Goal: Transaction & Acquisition: Purchase product/service

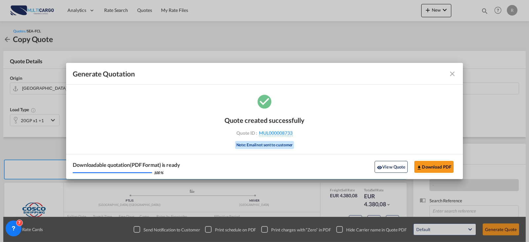
scroll to position [33, 0]
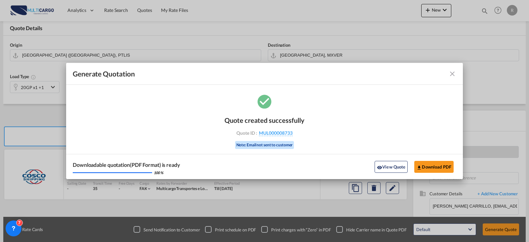
click at [450, 76] on md-icon "icon-close fg-AAA8AD cursor m-0" at bounding box center [452, 74] width 8 height 8
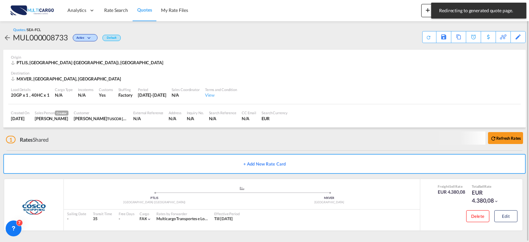
scroll to position [1, 0]
click at [116, 9] on span "Rate Search" at bounding box center [116, 10] width 24 height 6
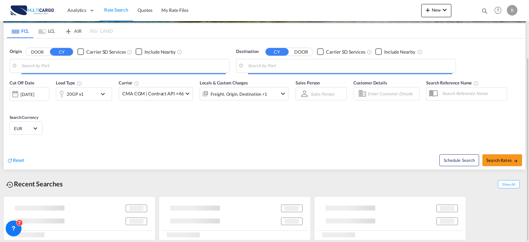
type input "Leixoes, PTLEI"
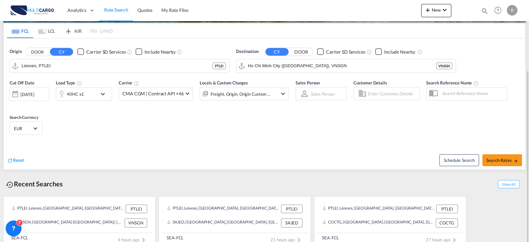
scroll to position [84, 0]
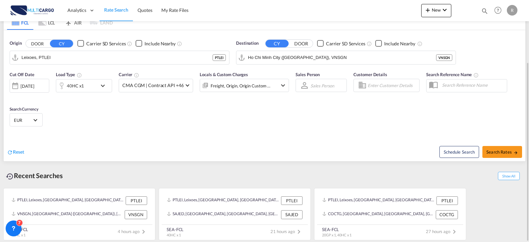
click at [93, 63] on md-autocomplete-wrap "Leixoes, PTLEI" at bounding box center [116, 59] width 191 height 13
click at [95, 61] on input "Leixoes, PTLEI" at bounding box center [123, 58] width 204 height 10
click at [311, 61] on input "Ho Chi Minh City ([GEOGRAPHIC_DATA]), VNSGN" at bounding box center [350, 58] width 204 height 10
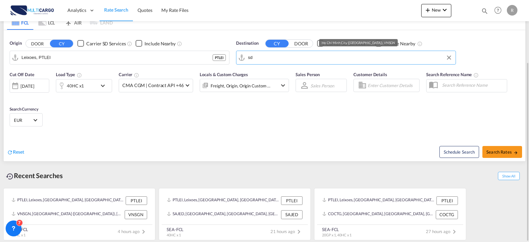
type input "s"
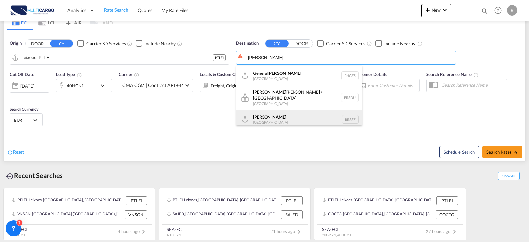
click at [304, 112] on div "[PERSON_NAME] [GEOGRAPHIC_DATA] BRSSZ" at bounding box center [299, 119] width 126 height 20
type input "Santos, BRSSZ"
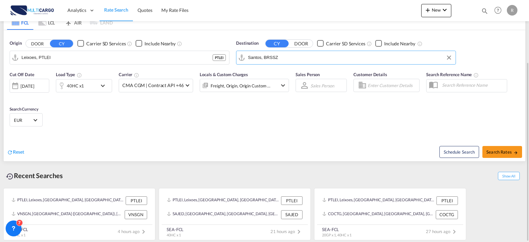
click at [108, 87] on md-icon "icon-chevron-down" at bounding box center [104, 86] width 11 height 8
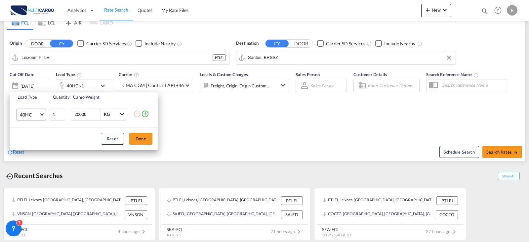
click at [30, 118] on md-select-value "40HC" at bounding box center [32, 114] width 26 height 11
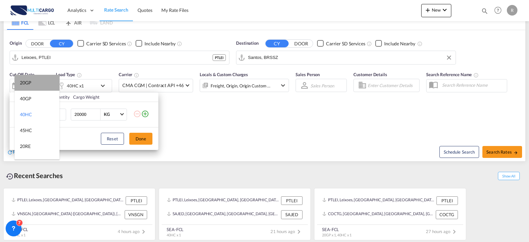
click at [39, 82] on md-option "20GP" at bounding box center [37, 83] width 45 height 16
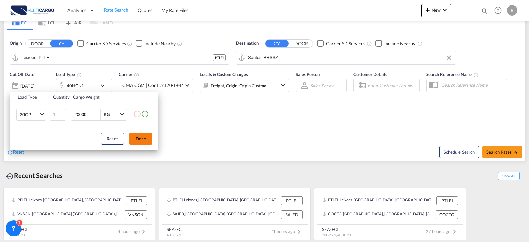
click at [139, 136] on button "Done" at bounding box center [140, 139] width 23 height 12
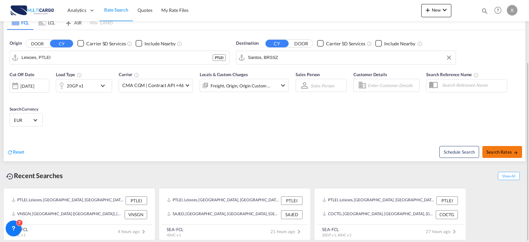
click at [503, 154] on button "Search Rates" at bounding box center [502, 152] width 40 height 12
type input "PTLEI to BRSSZ / [DATE]"
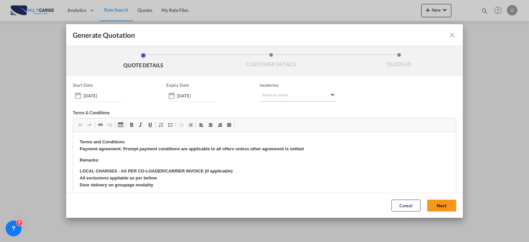
click at [259, 97] on md-select "Select Incoterms CPT - import Carrier Paid to FOB - import Free on Board DPU - …" at bounding box center [297, 96] width 77 height 12
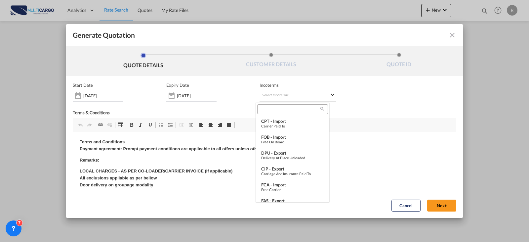
type md-option "[object Object]"
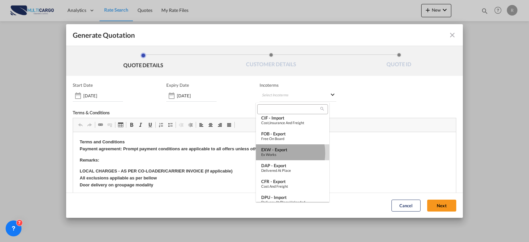
click at [277, 153] on div "Ex Works" at bounding box center [292, 154] width 63 height 4
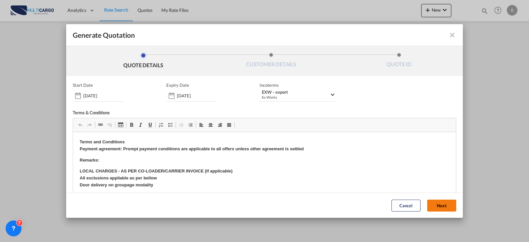
click at [438, 205] on button "Next" at bounding box center [441, 205] width 29 height 12
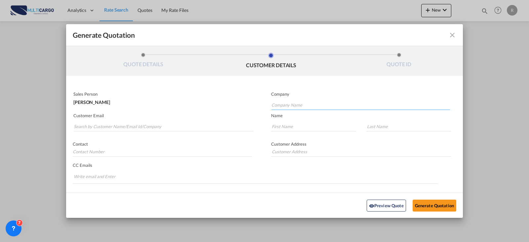
click at [342, 104] on input "Company Name" at bounding box center [360, 105] width 179 height 10
click at [116, 130] on md-autocomplete-wrap "Generate QuotationQUOTE ..." at bounding box center [163, 124] width 180 height 13
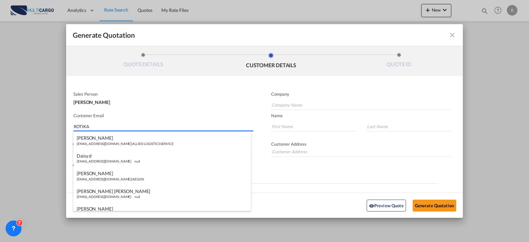
click at [108, 126] on input "ROTIKA" at bounding box center [163, 126] width 179 height 10
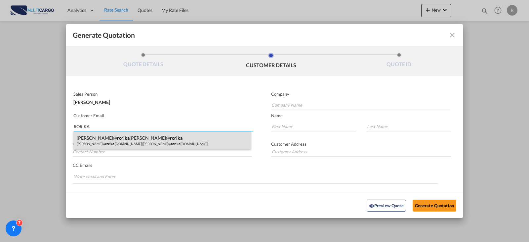
type input "RORIKA"
click at [190, 139] on div "[PERSON_NAME]@ [PERSON_NAME]@ [PERSON_NAME]@ [PERSON_NAME] .[DOMAIN_NAME] | [PE…" at bounding box center [162, 140] width 178 height 18
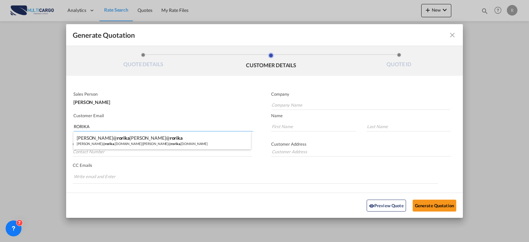
type input "[PERSON_NAME][EMAIL_ADDRESS][PERSON_NAME][DOMAIN_NAME]"
type input "[PERSON_NAME]@[PERSON_NAME]"
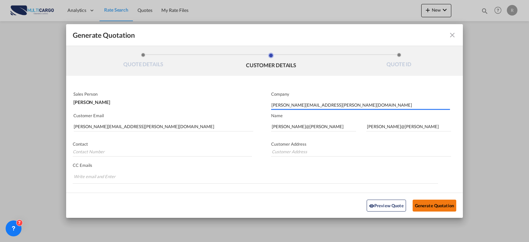
click at [443, 202] on button "Generate Quotation" at bounding box center [435, 205] width 44 height 12
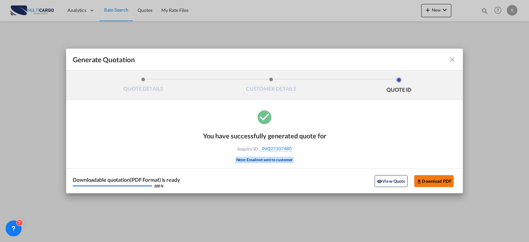
click at [442, 182] on button "Download PDF" at bounding box center [433, 181] width 39 height 12
click at [454, 61] on md-icon "icon-close fg-AAA8AD cursor m-0" at bounding box center [452, 60] width 8 height 8
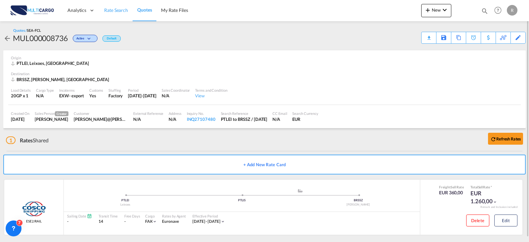
click at [114, 14] on link "Rate Search" at bounding box center [115, 10] width 33 height 21
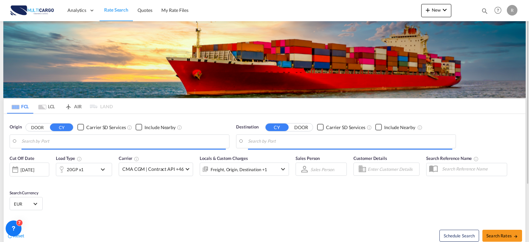
type input "Leixoes, PTLEI"
type input "Santos, BRSSZ"
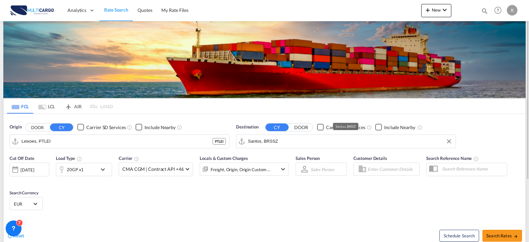
click at [333, 147] on md-autocomplete-wrap "Santos, BRSSZ" at bounding box center [350, 142] width 204 height 13
drag, startPoint x: 277, startPoint y: 140, endPoint x: 242, endPoint y: 136, distance: 35.3
click at [242, 136] on md-input-container "Santos, BRSSZ" at bounding box center [345, 141] width 219 height 13
drag, startPoint x: 281, startPoint y: 142, endPoint x: 224, endPoint y: 148, distance: 57.9
click at [231, 148] on div "Origin DOOR CY Carrier SD Services Include Nearby Leixoes, PTLEI PTLEI Destinat…" at bounding box center [265, 133] width 522 height 38
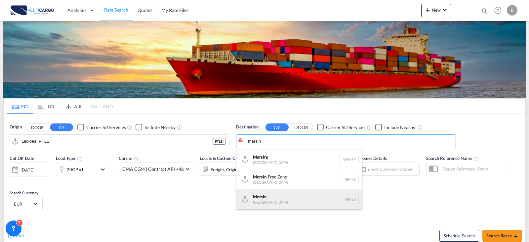
click at [298, 193] on div "Mersin [GEOGRAPHIC_DATA] TRMER" at bounding box center [299, 199] width 126 height 20
type input "Mersin, TRMER"
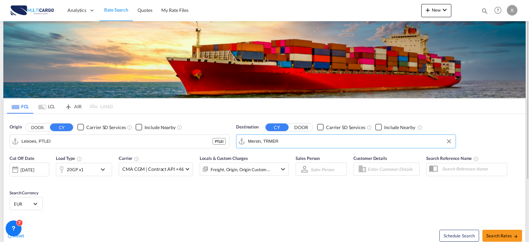
click at [97, 168] on div "20GP x1" at bounding box center [76, 169] width 41 height 13
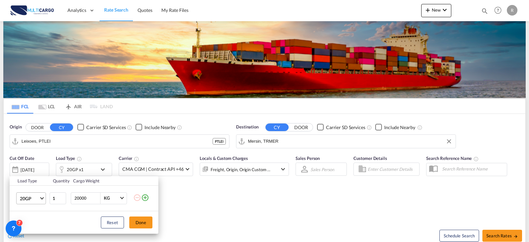
click at [36, 197] on span "20GP" at bounding box center [29, 198] width 19 height 7
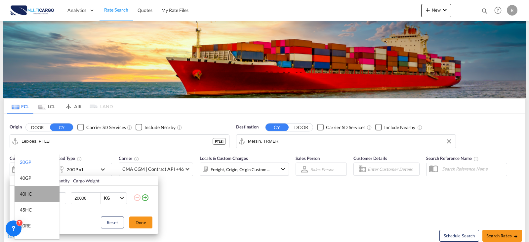
click at [43, 194] on md-option "40HC" at bounding box center [37, 194] width 45 height 16
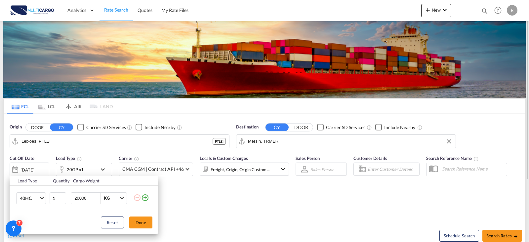
click at [232, 209] on div "Load Type Quantity Cargo Weight 40HC 1 20000 KG KG Load type addition is restri…" at bounding box center [264, 121] width 529 height 242
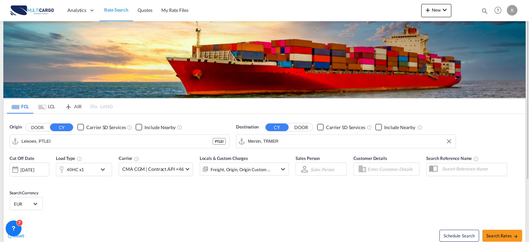
click at [383, 199] on div "Cut Off Date [DATE] [DATE] Load Type 40HC x1 Carrier CMA CGM | Contract API +46…" at bounding box center [265, 183] width 522 height 64
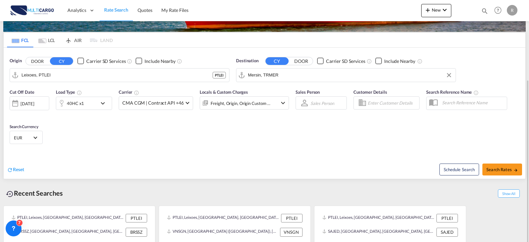
scroll to position [84, 0]
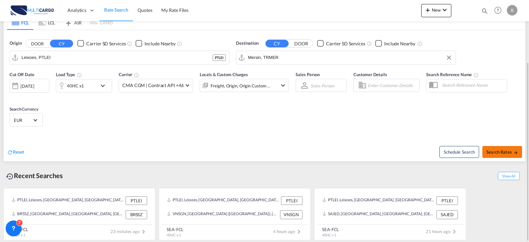
click at [497, 152] on span "Search Rates" at bounding box center [502, 151] width 32 height 5
type input "PTLEI to TRMER / [DATE]"
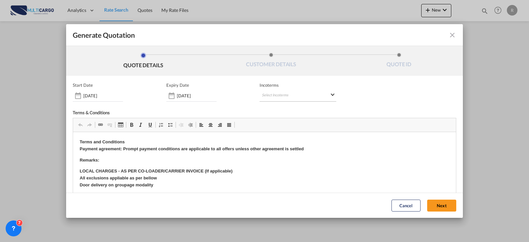
click at [280, 98] on md-select "Select Incoterms CPT - import Carrier Paid to FOB - import Free on Board DPU - …" at bounding box center [297, 96] width 77 height 12
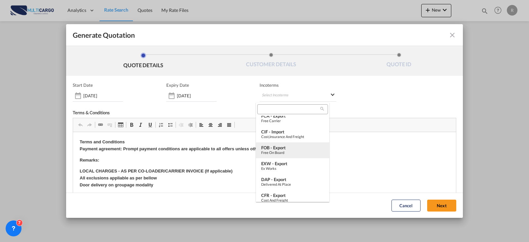
scroll to position [165, 0]
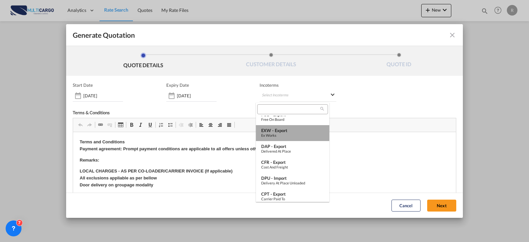
click at [294, 132] on div "EXW - export" at bounding box center [292, 130] width 63 height 5
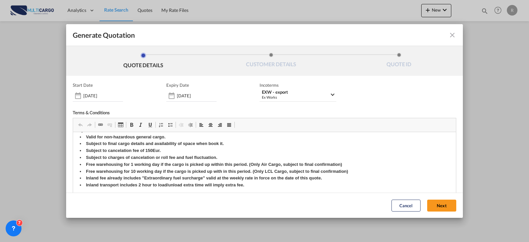
scroll to position [0, 0]
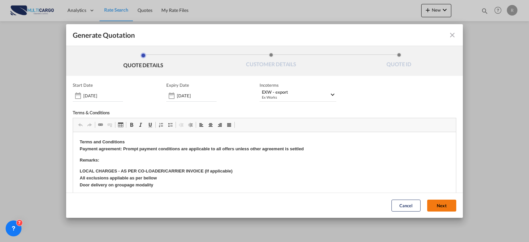
click at [433, 208] on button "Next" at bounding box center [441, 205] width 29 height 12
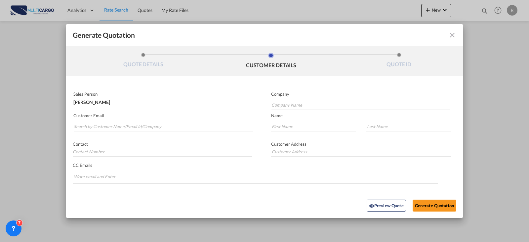
click at [177, 120] on md-autocomplete-wrap "Generate QuotationQUOTE ..." at bounding box center [163, 124] width 180 height 13
click at [179, 122] on input "Search by Customer Name/Email Id/Company" at bounding box center [163, 126] width 179 height 10
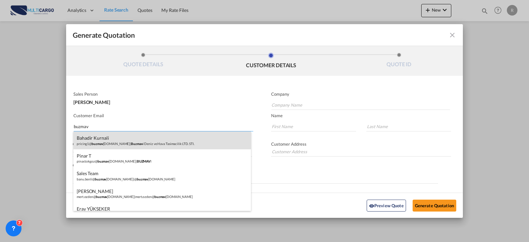
type input "buzmav"
click at [130, 146] on div "Bahadir Kurnali pricing1@ buzmav [DOMAIN_NAME] | Buzmav i Deniz ve Hava Tasimac…" at bounding box center [162, 140] width 178 height 18
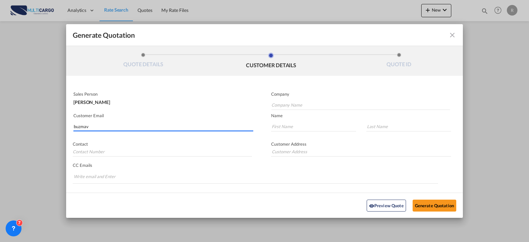
type input "Buzmavi Deniz ve Hava Tasimacilik LTD. STI."
type input "[EMAIL_ADDRESS][DOMAIN_NAME]"
type input "Bahadir"
type input "Kurnali"
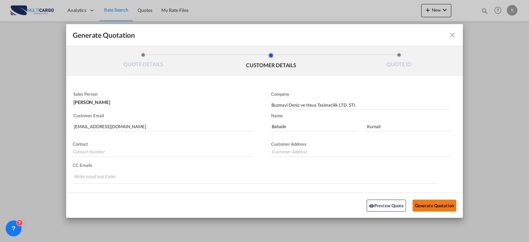
click at [430, 204] on button "Generate Quotation" at bounding box center [435, 205] width 44 height 12
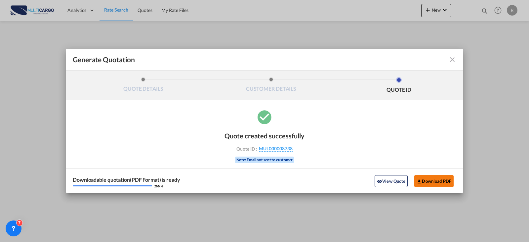
click at [443, 180] on button "Download PDF" at bounding box center [433, 181] width 39 height 12
click at [452, 60] on md-icon "icon-close fg-AAA8AD cursor m-0" at bounding box center [452, 60] width 8 height 8
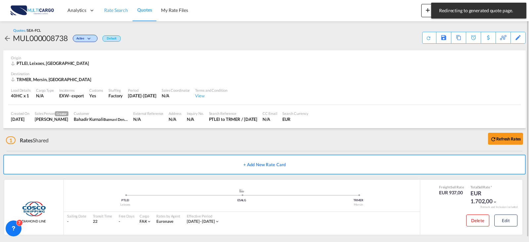
click at [116, 14] on link "Rate Search" at bounding box center [115, 10] width 33 height 21
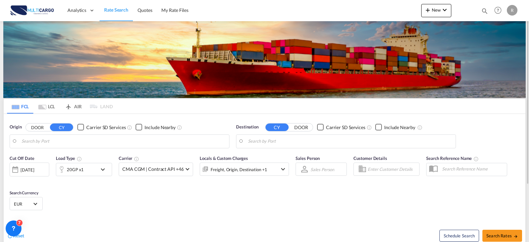
type input "Leixoes, PTLEI"
type input "Mersin, TRMER"
click at [359, 149] on div "Destination CY DOOR Carrier SD Services Include Nearby Mersin, TRMER TRMER" at bounding box center [346, 135] width 226 height 31
drag, startPoint x: 358, startPoint y: 147, endPoint x: 270, endPoint y: 153, distance: 87.8
click at [270, 153] on form "Origin DOOR CY Carrier SD Services Include Nearby Leixoes, PTLEI PTLEI Destinat…" at bounding box center [265, 179] width 522 height 131
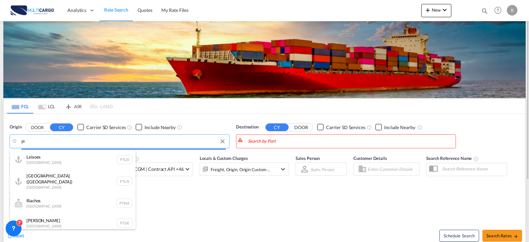
type input "j"
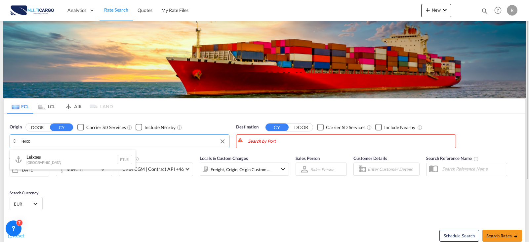
click at [110, 161] on div "Leixo es Portugal PTLEI" at bounding box center [73, 159] width 126 height 20
type input "Leixoes, PTLEI"
click at [282, 146] on body "Analytics Reports Dashboard Rate Search Quotes My Rate Files Analytics" at bounding box center [264, 121] width 529 height 242
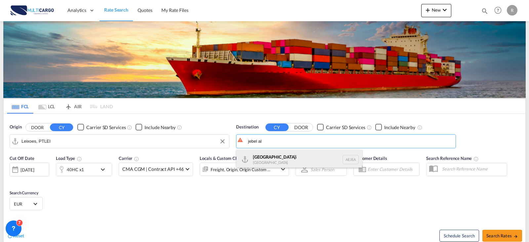
click at [320, 155] on div "[GEOGRAPHIC_DATA] [GEOGRAPHIC_DATA]" at bounding box center [299, 159] width 126 height 20
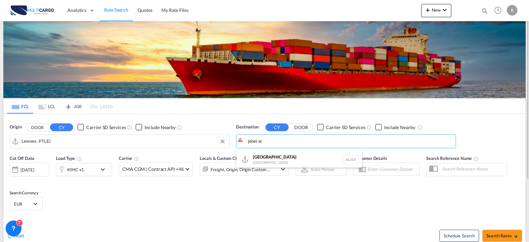
type input "[GEOGRAPHIC_DATA], [GEOGRAPHIC_DATA]"
click at [106, 171] on md-icon "icon-chevron-down" at bounding box center [104, 169] width 11 height 8
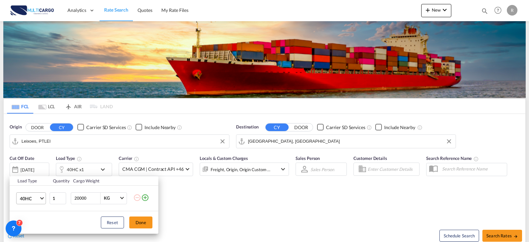
click at [41, 199] on md-select-value "40HC" at bounding box center [32, 197] width 26 height 11
click at [34, 161] on md-option "20GP" at bounding box center [37, 162] width 45 height 16
click at [137, 218] on button "Done" at bounding box center [140, 222] width 23 height 12
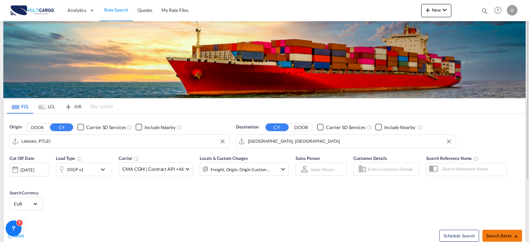
click at [503, 232] on button "Search Rates" at bounding box center [502, 235] width 40 height 12
type input "PTLEI to AEJEA / [DATE]"
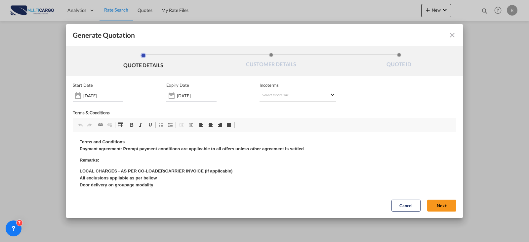
click at [265, 103] on div "Start Date [DATE] Expiry Date [DATE] Incoterms Select Incoterms CPT - import Ca…" at bounding box center [264, 167] width 383 height 170
click at [270, 98] on md-select "Select Incoterms CPT - import Carrier Paid to FOB - import Free on Board DPU - …" at bounding box center [297, 96] width 77 height 12
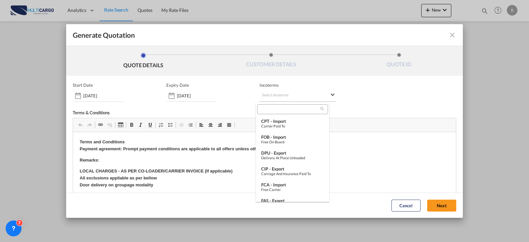
type md-option "[object Object]"
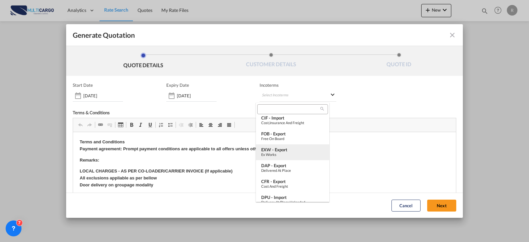
click at [275, 148] on div "EXW - export" at bounding box center [292, 149] width 63 height 5
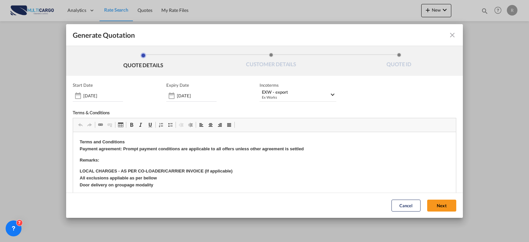
click at [438, 208] on button "Next" at bounding box center [441, 205] width 29 height 12
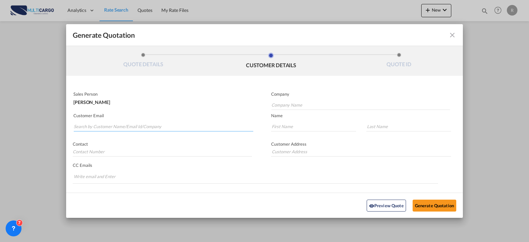
click at [102, 122] on input "Search by Customer Name/Email Id/Company" at bounding box center [163, 126] width 179 height 10
type input "lsalog"
click at [151, 122] on md-autocomplete-wrap "lsalog" at bounding box center [163, 124] width 180 height 13
click at [148, 128] on input "lsalog" at bounding box center [163, 126] width 179 height 10
click at [307, 106] on input "Company Name" at bounding box center [360, 105] width 179 height 10
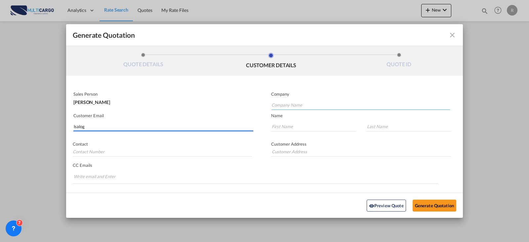
paste input "LSA [DOMAIN_NAME]"
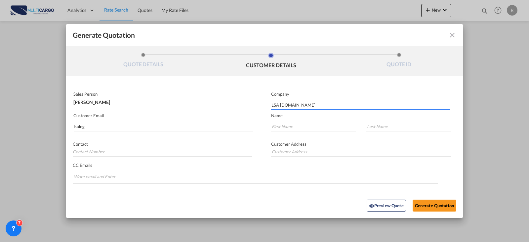
type input "LSA [DOMAIN_NAME]"
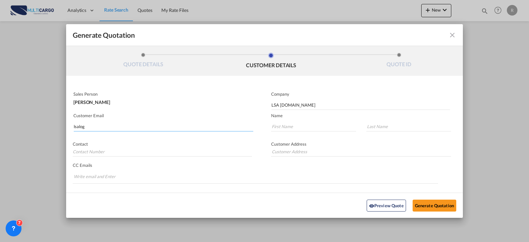
click at [109, 126] on input "lsalog" at bounding box center [163, 126] width 179 height 10
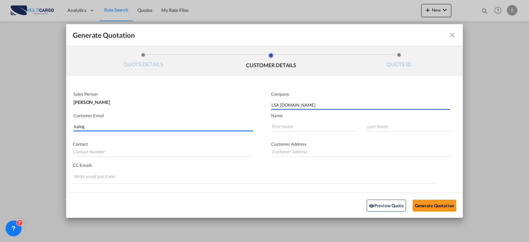
drag, startPoint x: 97, startPoint y: 126, endPoint x: 74, endPoint y: 125, distance: 22.8
click at [74, 125] on input "lsalog" at bounding box center [163, 126] width 179 height 10
paste input "[PERSON_NAME] <[EMAIL_ADDRESS][DOMAIN_NAME]>"
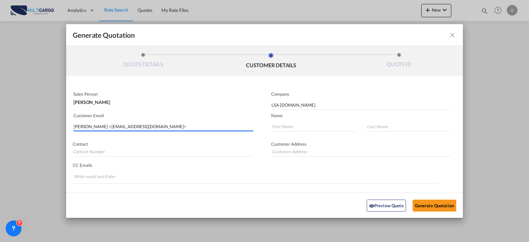
drag, startPoint x: 107, startPoint y: 126, endPoint x: 2, endPoint y: 126, distance: 104.8
click at [8, 126] on div "Generate Quotation QUOTE DETAILS CUSTOMER DETAILS QUOTE ID Start Date [DATE] Ex…" at bounding box center [264, 121] width 529 height 242
type input "[EMAIL_ADDRESS][DOMAIN_NAME]"
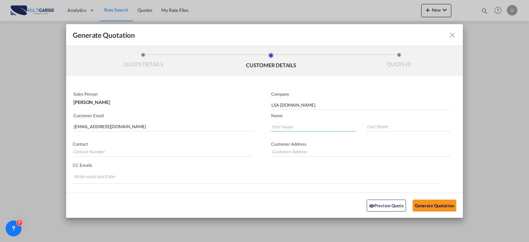
click at [310, 121] on input "Generate QuotationQUOTE ..." at bounding box center [313, 126] width 85 height 10
drag, startPoint x: 312, startPoint y: 130, endPoint x: 247, endPoint y: 115, distance: 67.3
click at [247, 115] on div "Sales Person [PERSON_NAME] Company LSA [DOMAIN_NAME] Customer Email [EMAIL_ADDR…" at bounding box center [264, 144] width 397 height 111
type input "[PERSON_NAME]"
click at [369, 126] on input "FRACIA" at bounding box center [408, 126] width 85 height 10
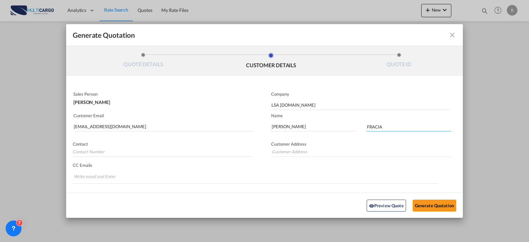
click at [371, 126] on input "FRACIA" at bounding box center [408, 126] width 85 height 10
type input "[GEOGRAPHIC_DATA]"
click at [445, 202] on button "Generate Quotation" at bounding box center [435, 205] width 44 height 12
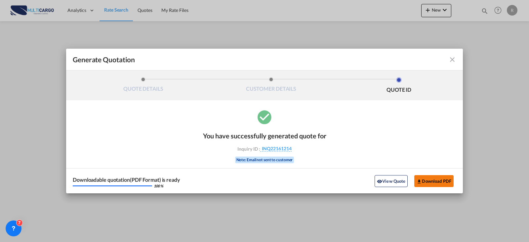
click at [433, 176] on button "Download PDF" at bounding box center [433, 181] width 39 height 12
click at [456, 65] on md-toolbar "Generate Quotation" at bounding box center [264, 60] width 397 height 22
click at [455, 63] on md-icon "icon-close fg-AAA8AD cursor m-0" at bounding box center [452, 60] width 8 height 8
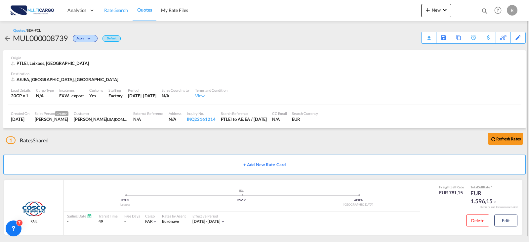
click at [121, 7] on span "Rate Search" at bounding box center [116, 10] width 24 height 7
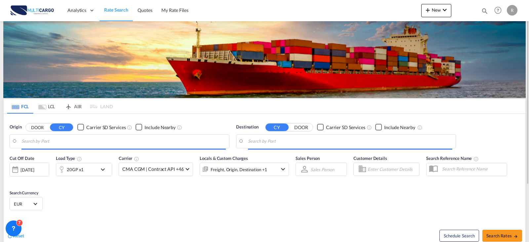
type input "Leixoes, PTLEI"
type input "[GEOGRAPHIC_DATA], [GEOGRAPHIC_DATA]"
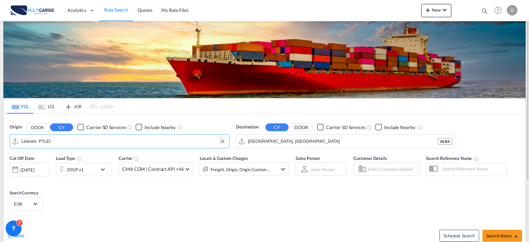
click at [101, 140] on input "Leixoes, PTLEI" at bounding box center [123, 141] width 204 height 10
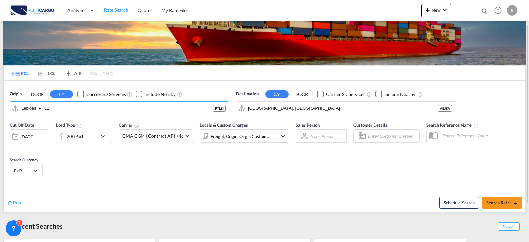
type input "k"
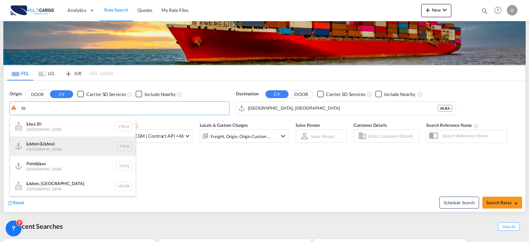
click at [108, 140] on div "Lis bon ( Lis boa) [GEOGRAPHIC_DATA] PTLIS" at bounding box center [73, 146] width 126 height 20
type input "[GEOGRAPHIC_DATA] ([GEOGRAPHIC_DATA]), PTLIS"
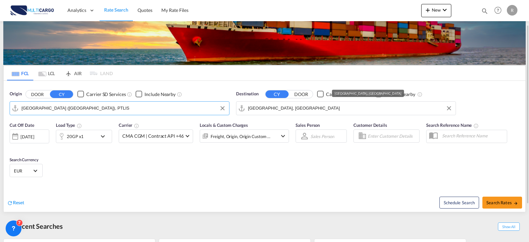
click at [290, 106] on input "[GEOGRAPHIC_DATA], [GEOGRAPHIC_DATA]" at bounding box center [350, 108] width 204 height 10
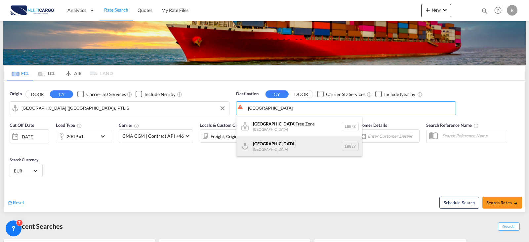
click at [277, 144] on div "Beirut [GEOGRAPHIC_DATA] LBBEY" at bounding box center [299, 146] width 126 height 20
type input "[GEOGRAPHIC_DATA], LBBEY"
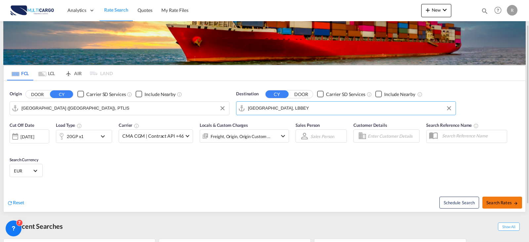
click at [497, 198] on button "Search Rates" at bounding box center [502, 202] width 40 height 12
type input "PTLIS to LBBEY / [DATE]"
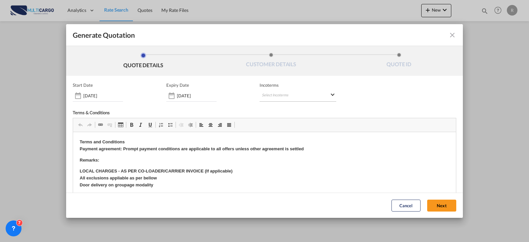
click at [263, 97] on md-select "Select Incoterms CPT - import Carrier Paid to FOB - import Free on Board DPU - …" at bounding box center [297, 96] width 77 height 12
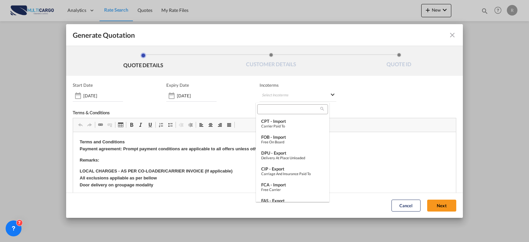
type md-option "[object Object]"
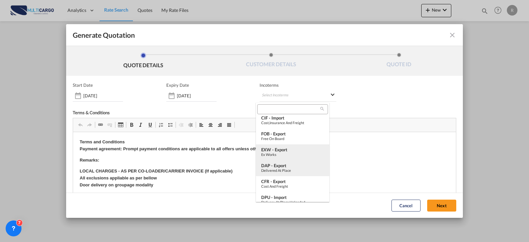
type md-option "[object Object]"
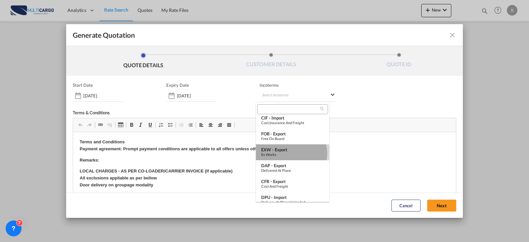
click at [291, 153] on div "Ex Works" at bounding box center [292, 154] width 63 height 4
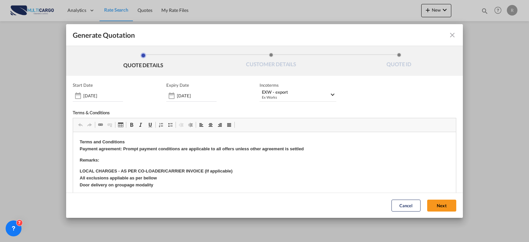
click at [432, 210] on button "Next" at bounding box center [441, 205] width 29 height 12
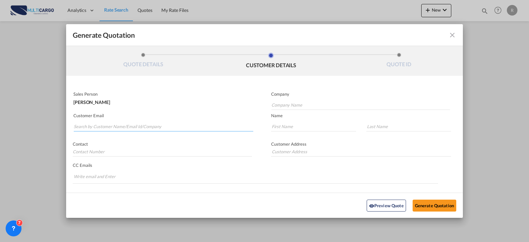
click at [165, 130] on input "Search by Customer Name/Email Id/Company" at bounding box center [163, 126] width 179 height 10
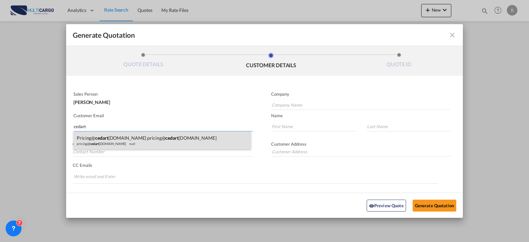
type input "cedart"
click at [132, 144] on div "pricing@ cedart [DOMAIN_NAME] pricing@ cedart [DOMAIN_NAME] pricing@ cedart [DO…" at bounding box center [162, 140] width 178 height 18
type input "[EMAIL_ADDRESS][DOMAIN_NAME]"
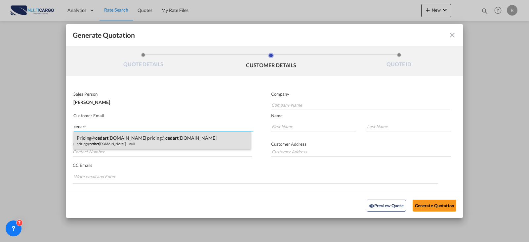
type input "[EMAIL_ADDRESS][DOMAIN_NAME]"
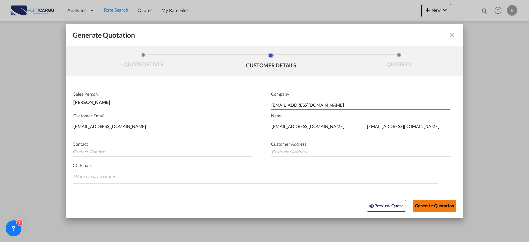
click at [425, 205] on button "Generate Quotation" at bounding box center [435, 205] width 44 height 12
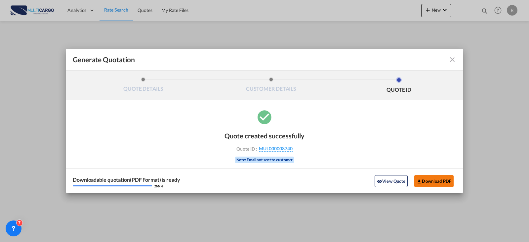
click at [434, 178] on button "Download PDF" at bounding box center [433, 181] width 39 height 12
click at [450, 64] on md-toolbar "Generate Quotation" at bounding box center [264, 60] width 397 height 22
click at [454, 62] on md-icon "icon-close fg-AAA8AD cursor m-0" at bounding box center [452, 60] width 8 height 8
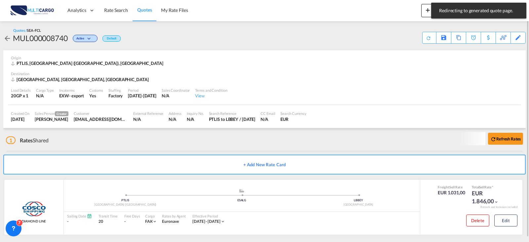
click at [147, 14] on link "Quotes" at bounding box center [145, 10] width 24 height 21
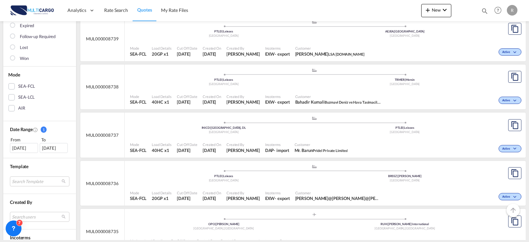
scroll to position [132, 0]
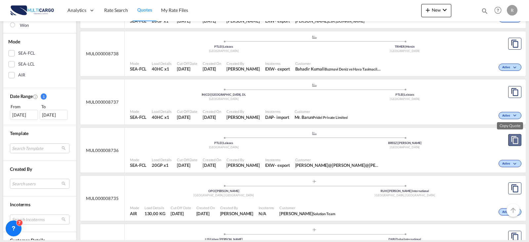
click at [511, 140] on md-icon "assets/icons/custom/copyQuote.svg" at bounding box center [515, 140] width 8 height 8
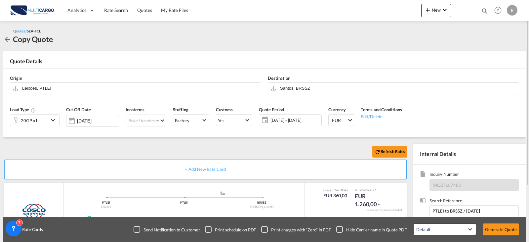
scroll to position [73, 0]
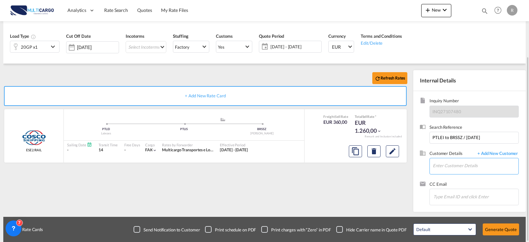
click at [452, 167] on input "Enter Customer Details" at bounding box center [476, 165] width 86 height 15
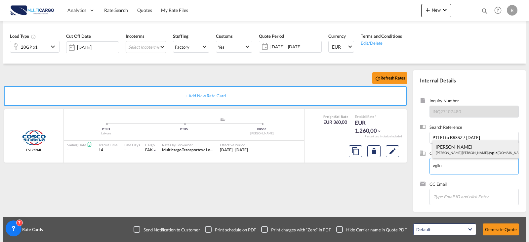
click at [458, 153] on div "[PERSON_NAME].[PERSON_NAME]@ vgllo [DOMAIN_NAME]" at bounding box center [475, 149] width 86 height 18
type input "VGL LOG BRASIL, [PERSON_NAME], [PERSON_NAME][EMAIL_ADDRESS][DOMAIN_NAME]"
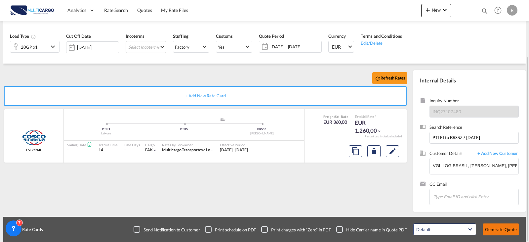
click at [501, 233] on button "Generate Quote" at bounding box center [501, 229] width 36 height 12
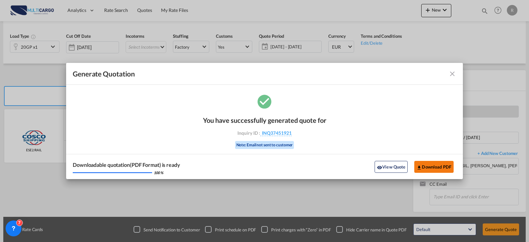
click at [415, 168] on button "Download PDF" at bounding box center [433, 167] width 39 height 12
click at [453, 75] on md-icon "icon-close fg-AAA8AD cursor m-0" at bounding box center [452, 74] width 8 height 8
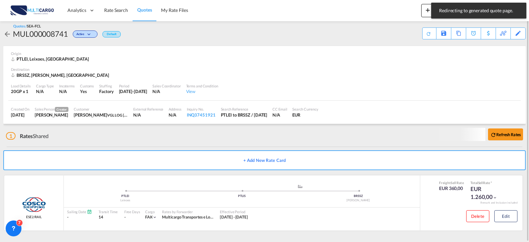
scroll to position [4, 0]
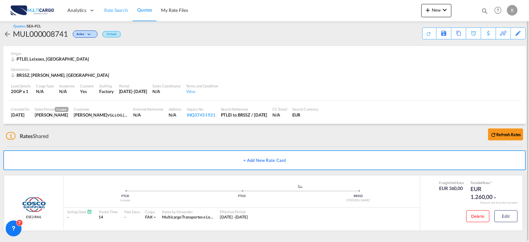
click at [112, 12] on span "Rate Search" at bounding box center [116, 10] width 24 height 6
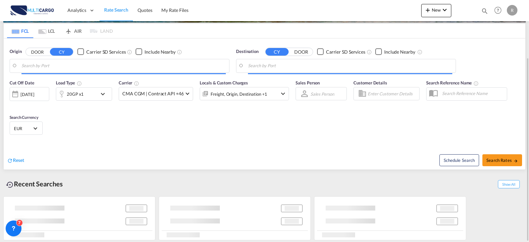
scroll to position [75, 0]
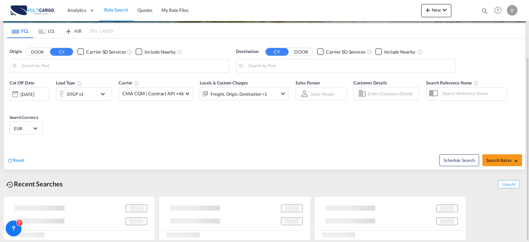
type input "[GEOGRAPHIC_DATA] ([GEOGRAPHIC_DATA]), PTLIS"
type input "[GEOGRAPHIC_DATA], LBBEY"
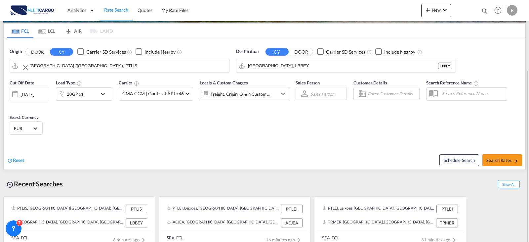
scroll to position [84, 0]
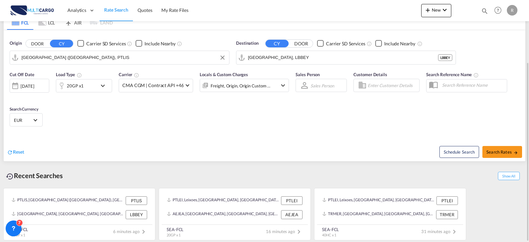
click at [95, 62] on input "[GEOGRAPHIC_DATA] ([GEOGRAPHIC_DATA]), PTLIS" at bounding box center [123, 58] width 204 height 10
drag, startPoint x: 79, startPoint y: 71, endPoint x: 239, endPoint y: 69, distance: 159.7
click at [80, 72] on div "Leixo es Portugal PTLEI" at bounding box center [73, 76] width 126 height 20
type input "Leixoes, PTLEI"
click at [320, 60] on input "[GEOGRAPHIC_DATA], LBBEY" at bounding box center [350, 58] width 204 height 10
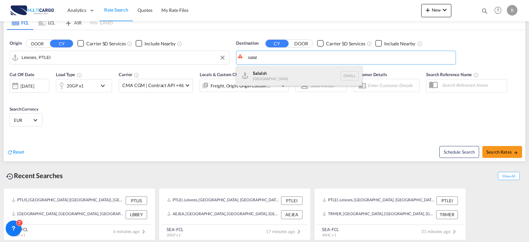
click at [275, 73] on div "Salal ah [GEOGRAPHIC_DATA] [GEOGRAPHIC_DATA]" at bounding box center [299, 76] width 126 height 20
type input "Salalah, OMSLL"
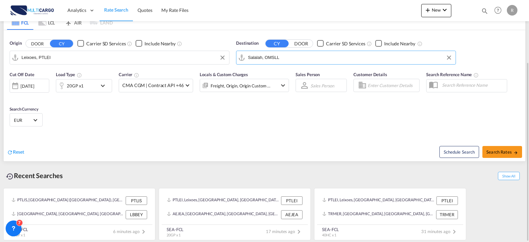
click at [109, 80] on div "20GP x1" at bounding box center [84, 85] width 56 height 13
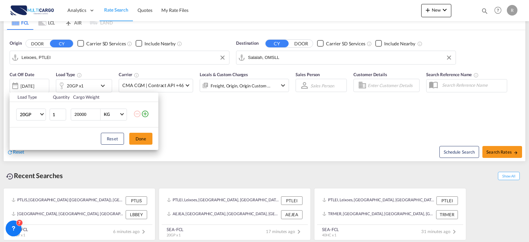
click at [106, 88] on div "Load Type Quantity Cargo Weight 20GP 20GP 40GP 40HC 45HC 20RE 40RE 40HR 20OT 40…" at bounding box center [264, 121] width 529 height 242
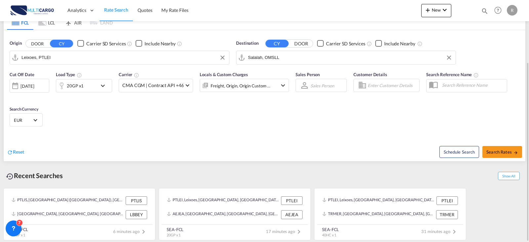
click at [103, 87] on md-icon "icon-chevron-down" at bounding box center [104, 86] width 11 height 8
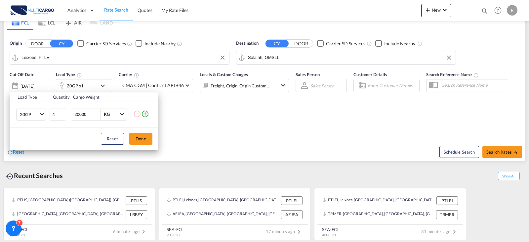
click at [149, 113] on md-icon "icon-plus-circle-outline" at bounding box center [145, 114] width 8 height 8
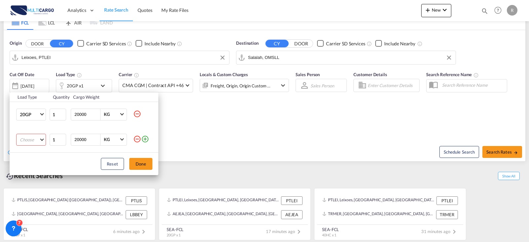
click at [34, 140] on md-select "Choose 20GP 40GP 40HC 45HC 20RE 40RE 40HR 20OT 40OT 20FR 40FR 40NR 20NR 45S 20T…" at bounding box center [31, 140] width 30 height 12
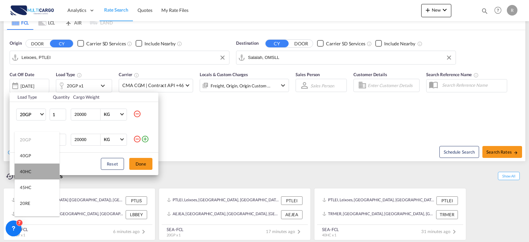
click at [40, 167] on md-option "40HC" at bounding box center [37, 171] width 45 height 16
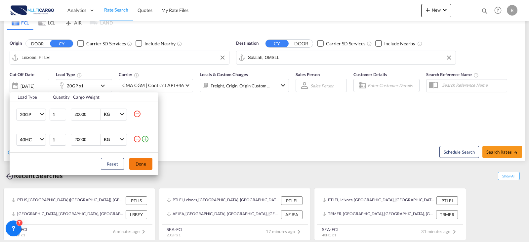
click at [133, 165] on button "Done" at bounding box center [140, 164] width 23 height 12
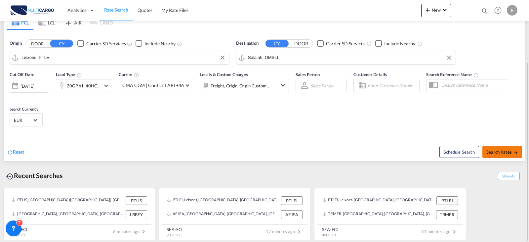
click at [491, 152] on span "Search Rates" at bounding box center [502, 151] width 32 height 5
type input "PTLEI to OMSLL / [DATE]"
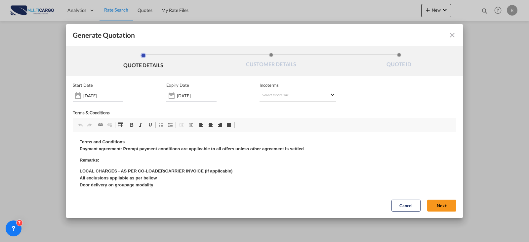
click at [442, 40] on md-toolbar "Generate Quotation" at bounding box center [264, 35] width 397 height 22
click at [448, 34] on md-icon "icon-close fg-AAA8AD cursor m-0" at bounding box center [452, 35] width 8 height 8
click at [259, 93] on md-select "Select Incoterms CPT - import Carrier Paid to FOB - import Free on Board DPU - …" at bounding box center [297, 96] width 77 height 12
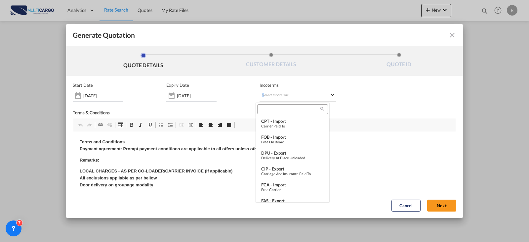
type md-option "[object Object]"
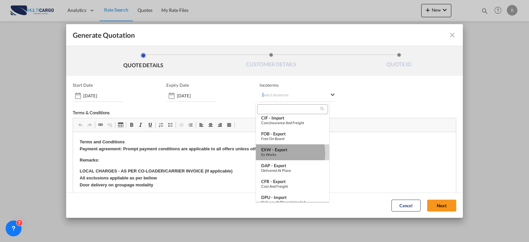
drag, startPoint x: 276, startPoint y: 153, endPoint x: 160, endPoint y: 1, distance: 191.3
click at [276, 153] on div "Ex Works" at bounding box center [292, 154] width 63 height 4
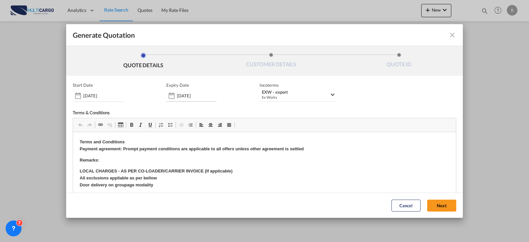
click at [194, 101] on div "[DATE]" at bounding box center [191, 96] width 50 height 12
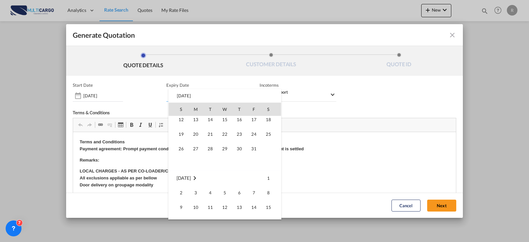
scroll to position [66, 0]
click at [265, 175] on span "15" at bounding box center [268, 173] width 13 height 13
type input "[DATE]"
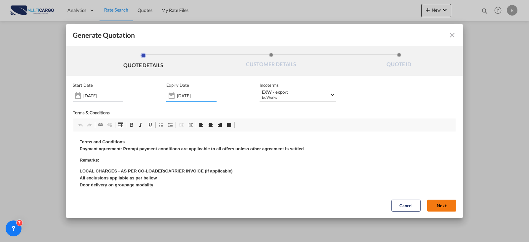
click at [431, 206] on button "Next" at bounding box center [441, 205] width 29 height 12
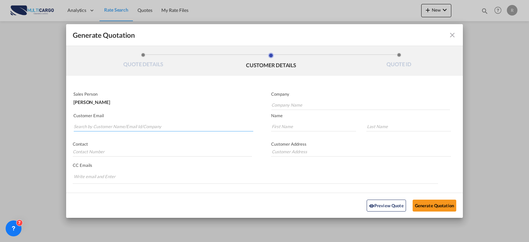
click at [97, 128] on input "Search by Customer Name/Email Id/Company" at bounding box center [163, 126] width 179 height 10
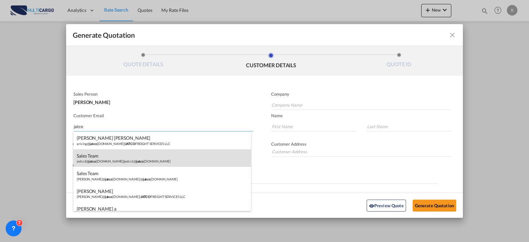
type input "jatco"
click at [178, 156] on div "Sales Team jedcs1@ jatco [DOMAIN_NAME] | jedcs1@ jatco [DOMAIN_NAME]" at bounding box center [162, 158] width 178 height 18
type input "[EMAIL_ADDRESS][DOMAIN_NAME]"
type input "Sales"
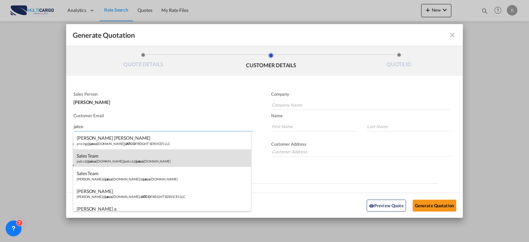
type input "Team"
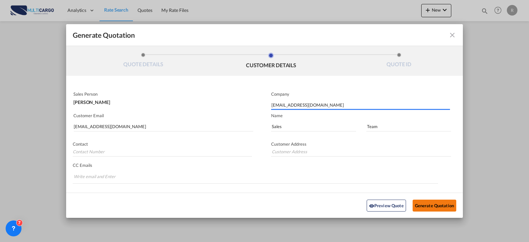
click at [446, 210] on button "Generate Quotation" at bounding box center [435, 205] width 44 height 12
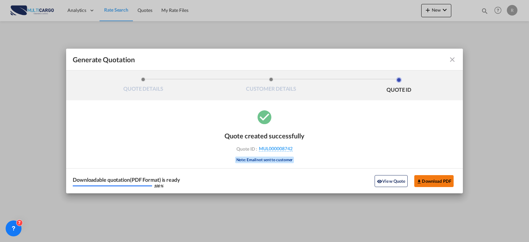
click at [430, 179] on button "Download PDF" at bounding box center [433, 181] width 39 height 12
click at [452, 61] on md-icon "icon-close fg-AAA8AD cursor m-0" at bounding box center [452, 60] width 8 height 8
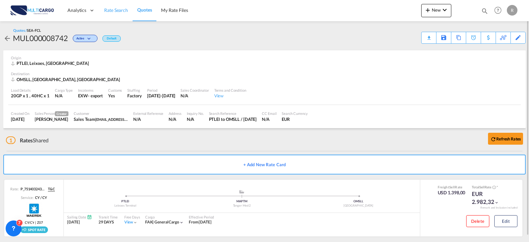
click at [122, 15] on link "Rate Search" at bounding box center [115, 10] width 33 height 21
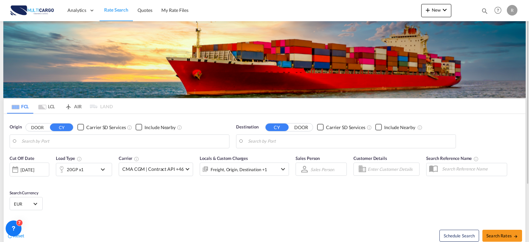
type input "Leixoes, PTLEI"
type input "Salalah, OMSLL"
click at [87, 144] on input "Leixoes, PTLEI" at bounding box center [123, 141] width 204 height 10
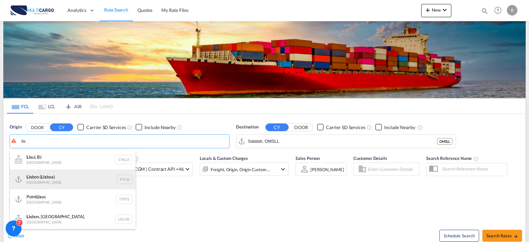
drag, startPoint x: 73, startPoint y: 174, endPoint x: 109, endPoint y: 174, distance: 36.0
click at [73, 174] on div "Lis bon ( Lis boa) [GEOGRAPHIC_DATA] PTLIS" at bounding box center [73, 179] width 126 height 20
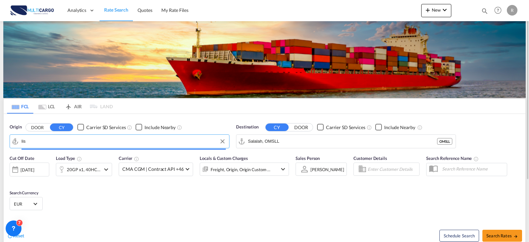
type input "[GEOGRAPHIC_DATA] ([GEOGRAPHIC_DATA]), PTLIS"
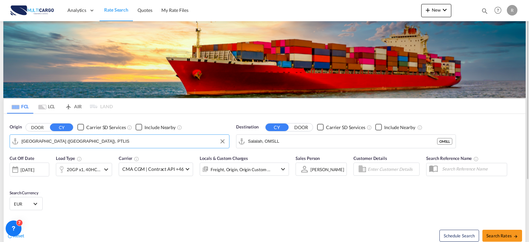
click at [282, 145] on input "Salalah, OMSLL" at bounding box center [342, 141] width 189 height 10
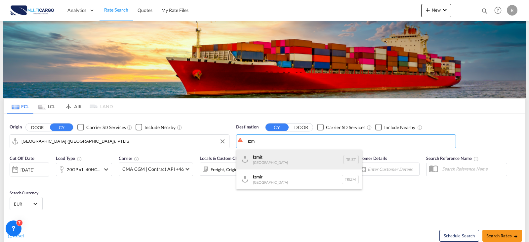
click at [272, 158] on div "Izm it [GEOGRAPHIC_DATA] TRIZT" at bounding box center [299, 159] width 126 height 20
type input "Izmit, TRIZT"
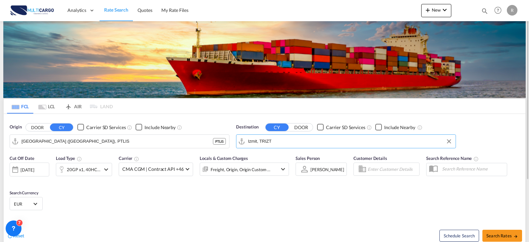
click at [99, 165] on div "20GP x1, 40HC x1" at bounding box center [84, 169] width 34 height 9
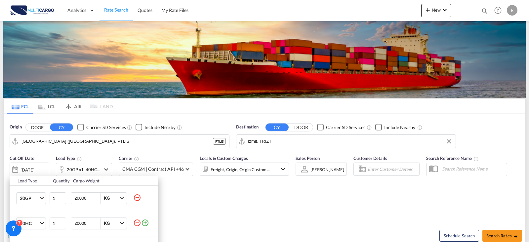
click at [138, 198] on md-icon "icon-minus-circle-outline" at bounding box center [137, 197] width 8 height 8
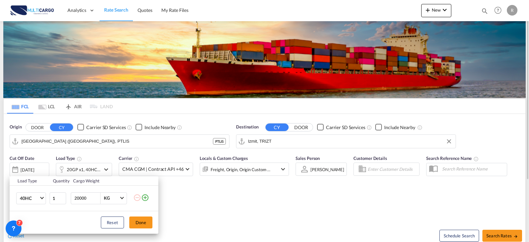
click at [139, 218] on button "Done" at bounding box center [140, 222] width 23 height 12
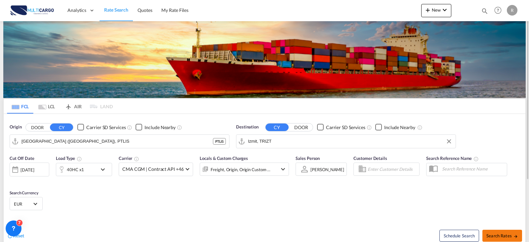
click at [482, 236] on button "Search Rates" at bounding box center [502, 235] width 40 height 12
type input "PTLIS to TRIZT / [DATE]"
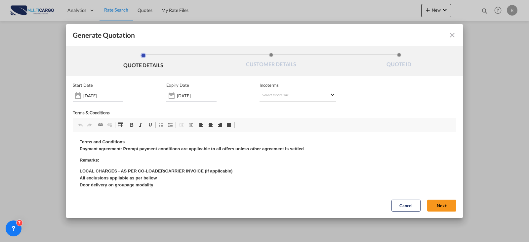
click at [281, 105] on div "Start Date [DATE] Expiry Date [DATE] Incoterms Select Incoterms CPT - import Ca…" at bounding box center [264, 167] width 383 height 170
click at [282, 98] on md-select "Select Incoterms CPT - import Carrier Paid to FOB - import Free on Board DPU - …" at bounding box center [297, 96] width 77 height 12
type md-option "[object Object]"
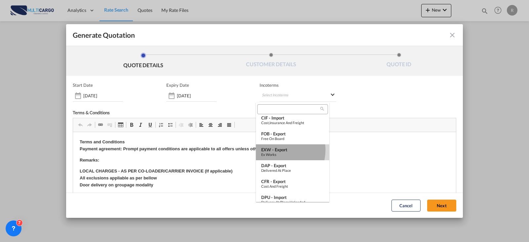
click at [279, 150] on div "EXW - export" at bounding box center [292, 149] width 63 height 5
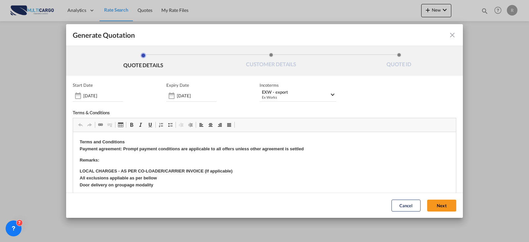
drag, startPoint x: 442, startPoint y: 208, endPoint x: 436, endPoint y: 208, distance: 6.3
click at [442, 208] on button "Next" at bounding box center [441, 205] width 29 height 12
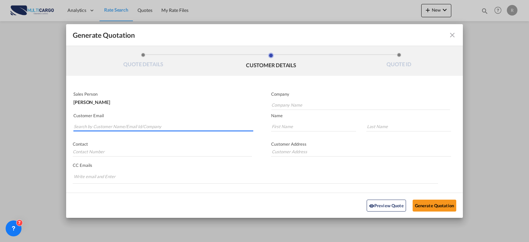
click at [125, 122] on input "Search by Customer Name/Email Id/Company" at bounding box center [163, 126] width 179 height 10
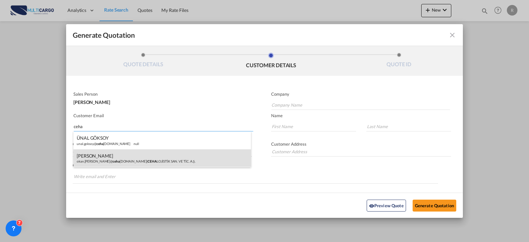
type input "ceha"
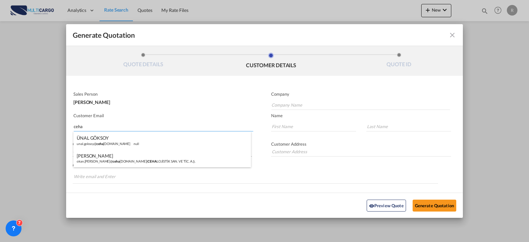
click at [198, 153] on div "[PERSON_NAME] okan.[PERSON_NAME]@ ceha [DOMAIN_NAME] | CEHA LOJİSTİK SAN. VE Tİ…" at bounding box center [162, 158] width 178 height 18
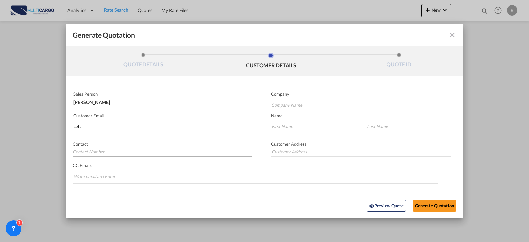
type input "CEHA LOJİSTİK SAN. VE TİC. A.Ş."
type input "[EMAIL_ADDRESS][PERSON_NAME][DOMAIN_NAME]"
type input "Okan"
type input "[PERSON_NAME]"
type input "Limonluk mah. 2415 sokak Semt [GEOGRAPHIC_DATA] [GEOGRAPHIC_DATA] [GEOGRAPHIC_D…"
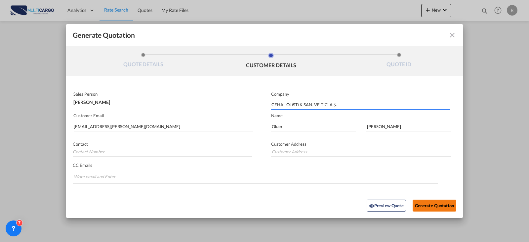
click at [429, 206] on button "Generate Quotation" at bounding box center [435, 205] width 44 height 12
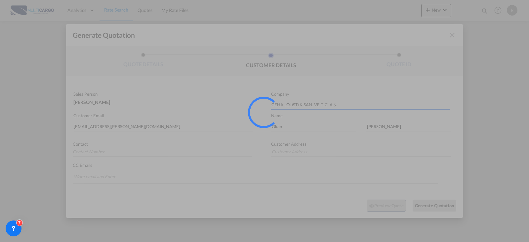
type input "Limonluk mah. 2415 sokak Semt [GEOGRAPHIC_DATA] [GEOGRAPHIC_DATA] [GEOGRAPHIC_D…"
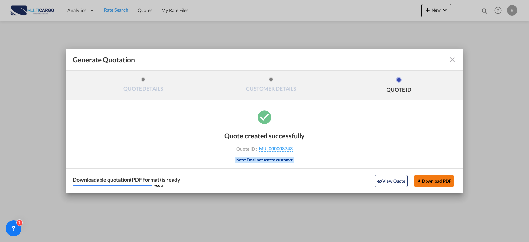
click at [431, 184] on button "Download PDF" at bounding box center [433, 181] width 39 height 12
click at [453, 64] on md-toolbar "Generate Quotation" at bounding box center [264, 60] width 397 height 22
click at [453, 60] on md-icon "icon-close fg-AAA8AD cursor m-0" at bounding box center [452, 60] width 8 height 8
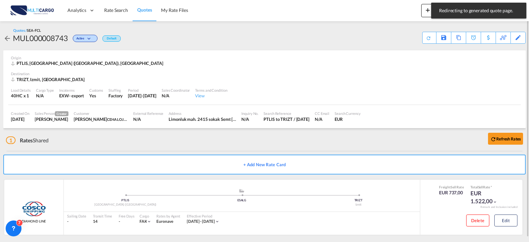
click at [9, 38] on md-icon "icon-arrow-left" at bounding box center [7, 38] width 8 height 8
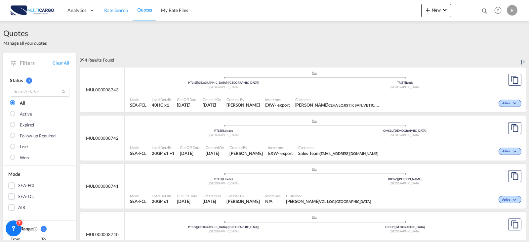
click at [115, 10] on span "Rate Search" at bounding box center [116, 10] width 24 height 6
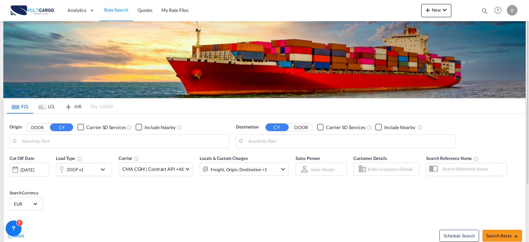
type input "[GEOGRAPHIC_DATA] ([GEOGRAPHIC_DATA]), PTLIS"
type input "Izmit, TRIZT"
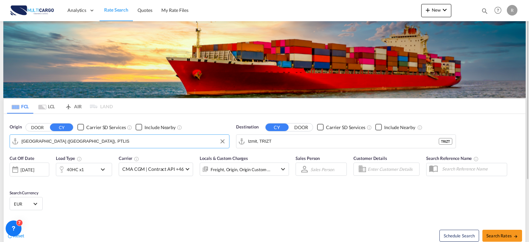
click at [104, 139] on input "[GEOGRAPHIC_DATA] ([GEOGRAPHIC_DATA]), PTLIS" at bounding box center [123, 141] width 204 height 10
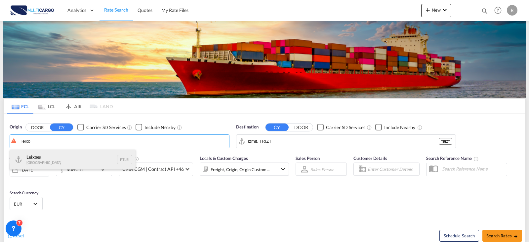
click at [73, 157] on div "Leixo es Portugal PTLEI" at bounding box center [73, 159] width 126 height 20
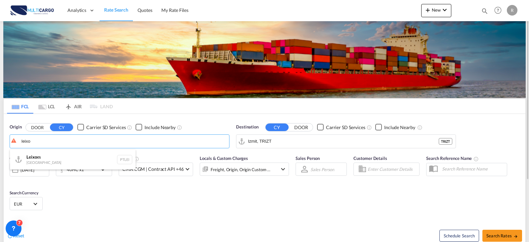
type input "Leixoes, PTLEI"
click at [299, 144] on input "Izmit, TRIZT" at bounding box center [350, 141] width 204 height 10
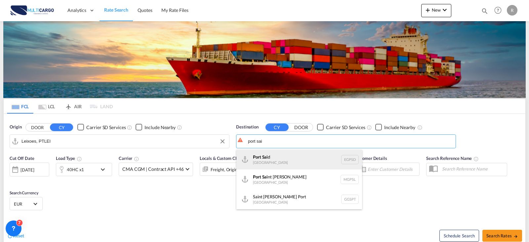
click at [277, 159] on div "[GEOGRAPHIC_DATA] EGPSD" at bounding box center [299, 159] width 126 height 20
type input "[GEOGRAPHIC_DATA], EGPSD"
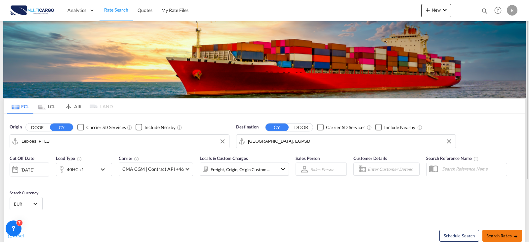
click at [500, 237] on span "Search Rates" at bounding box center [502, 235] width 32 height 5
type input "PTLEI to EGPSD / [DATE]"
